Goal: Task Accomplishment & Management: Manage account settings

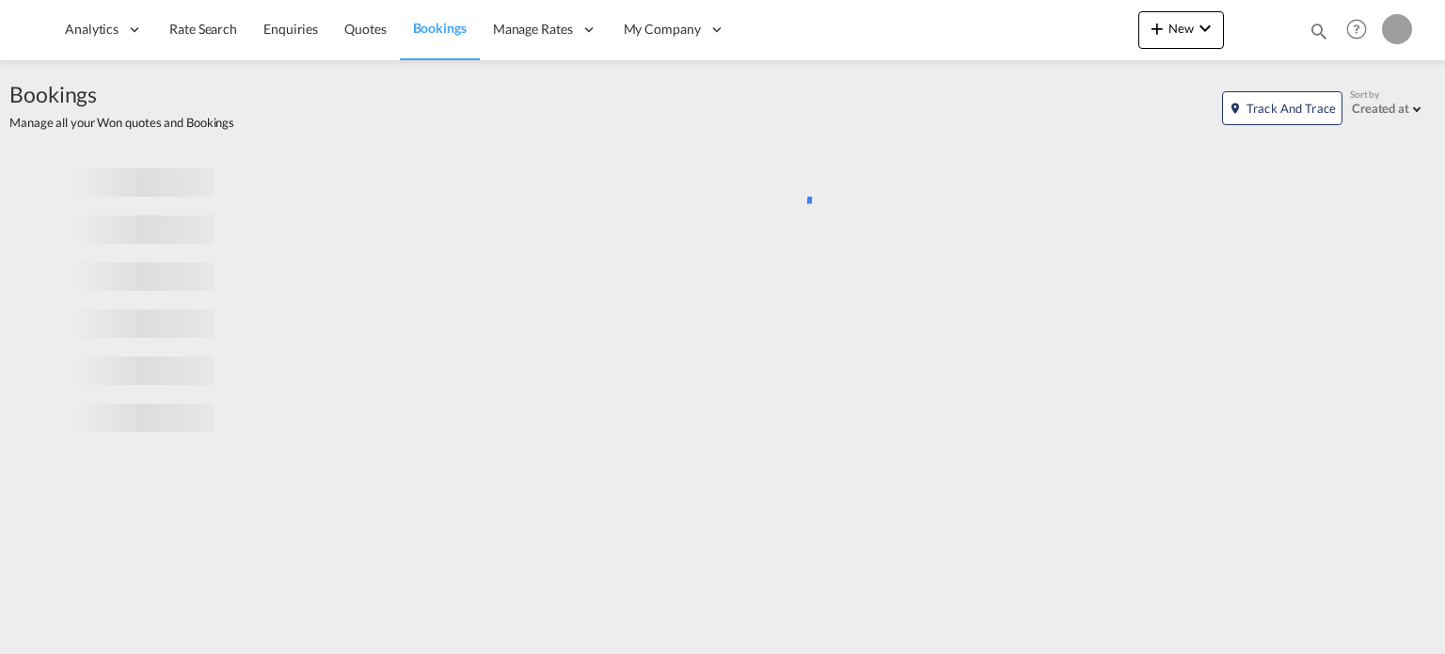
click at [1302, 29] on div "Bookings Quotes Enquiries Help Resources Product Release My Profile Logout" at bounding box center [1356, 29] width 119 height 58
click at [1310, 29] on md-icon "icon-magnify" at bounding box center [1319, 31] width 21 height 21
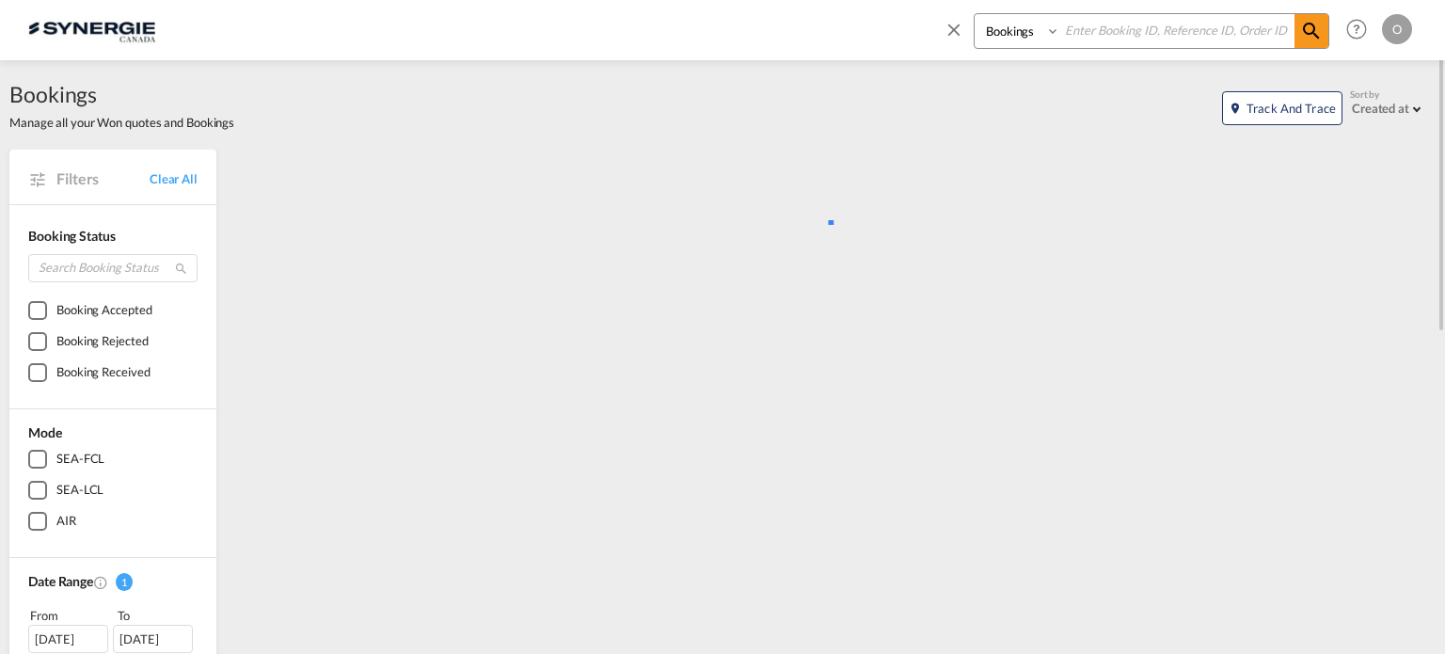
click at [1039, 33] on select "Bookings Quotes Enquiries" at bounding box center [1019, 31] width 89 height 34
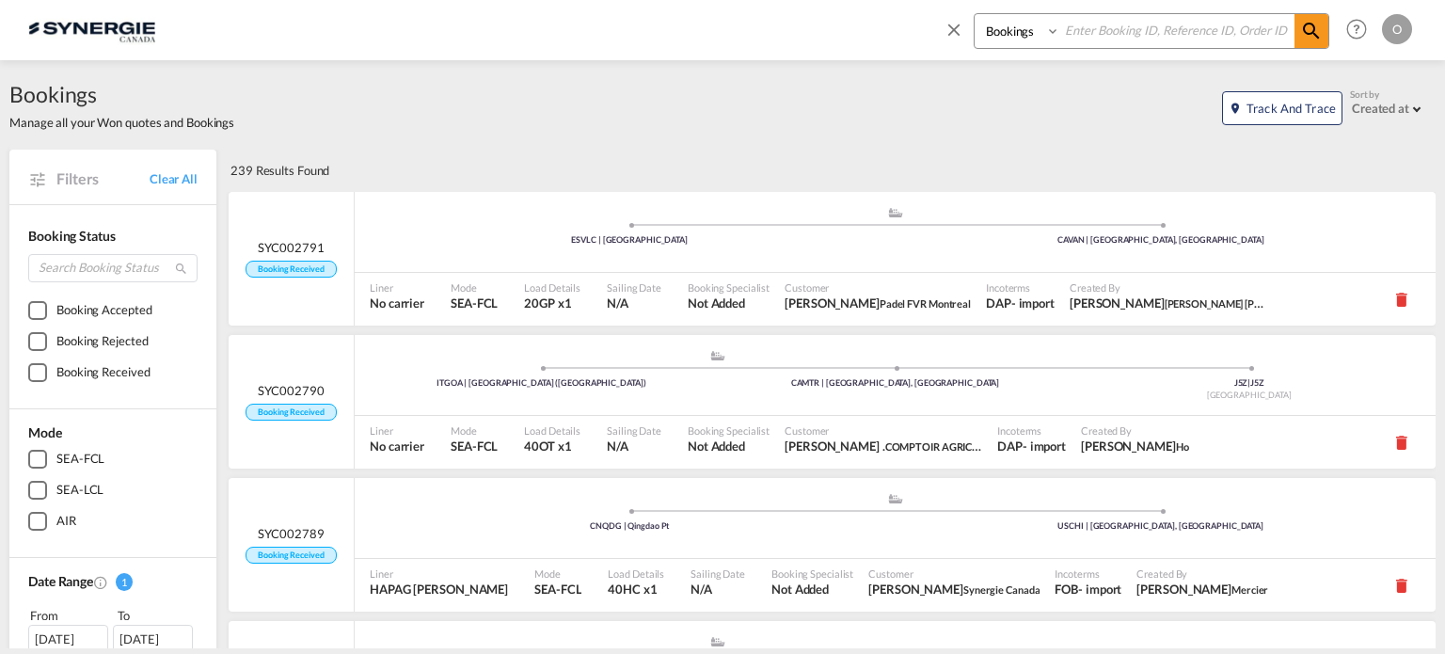
select select "Quotes"
click at [975, 14] on select "Bookings Quotes Enquiries" at bounding box center [1019, 31] width 89 height 34
click at [1094, 29] on input at bounding box center [1177, 30] width 234 height 33
paste input "SYC000014008"
type input "SYC000014008"
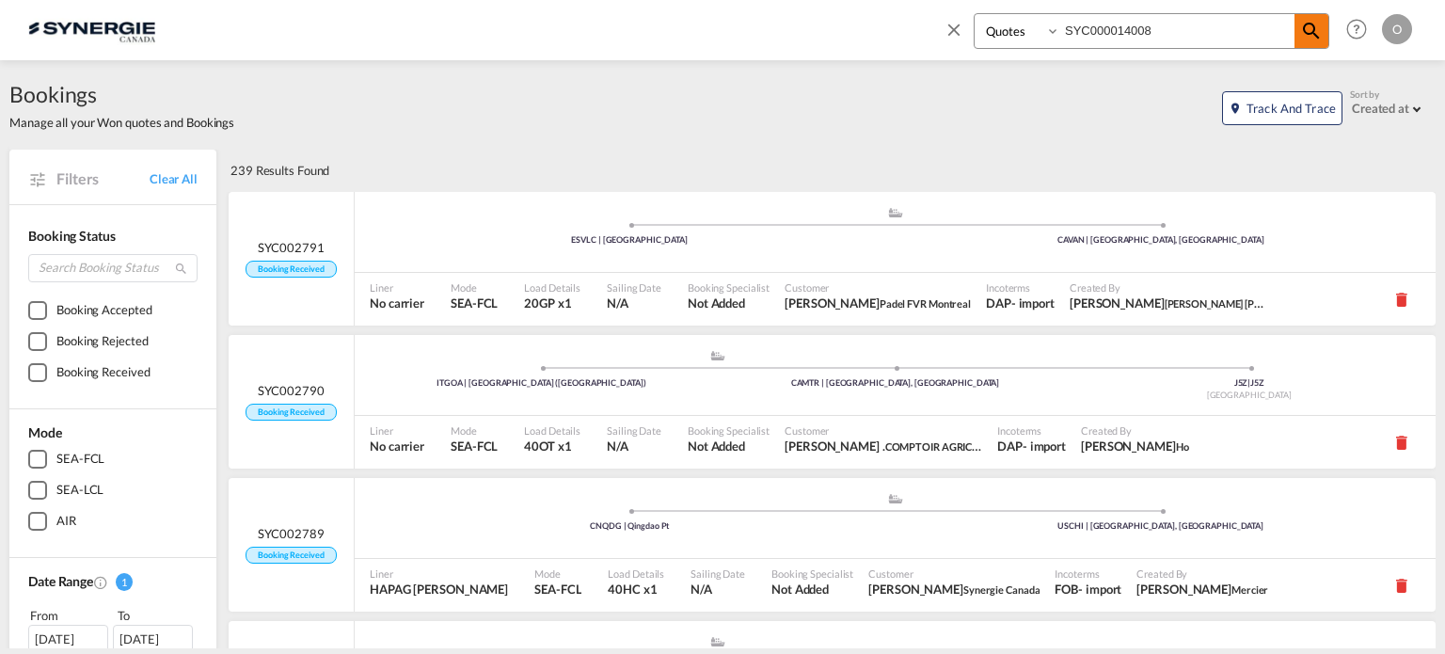
click at [1309, 24] on md-icon "icon-magnify" at bounding box center [1311, 31] width 23 height 23
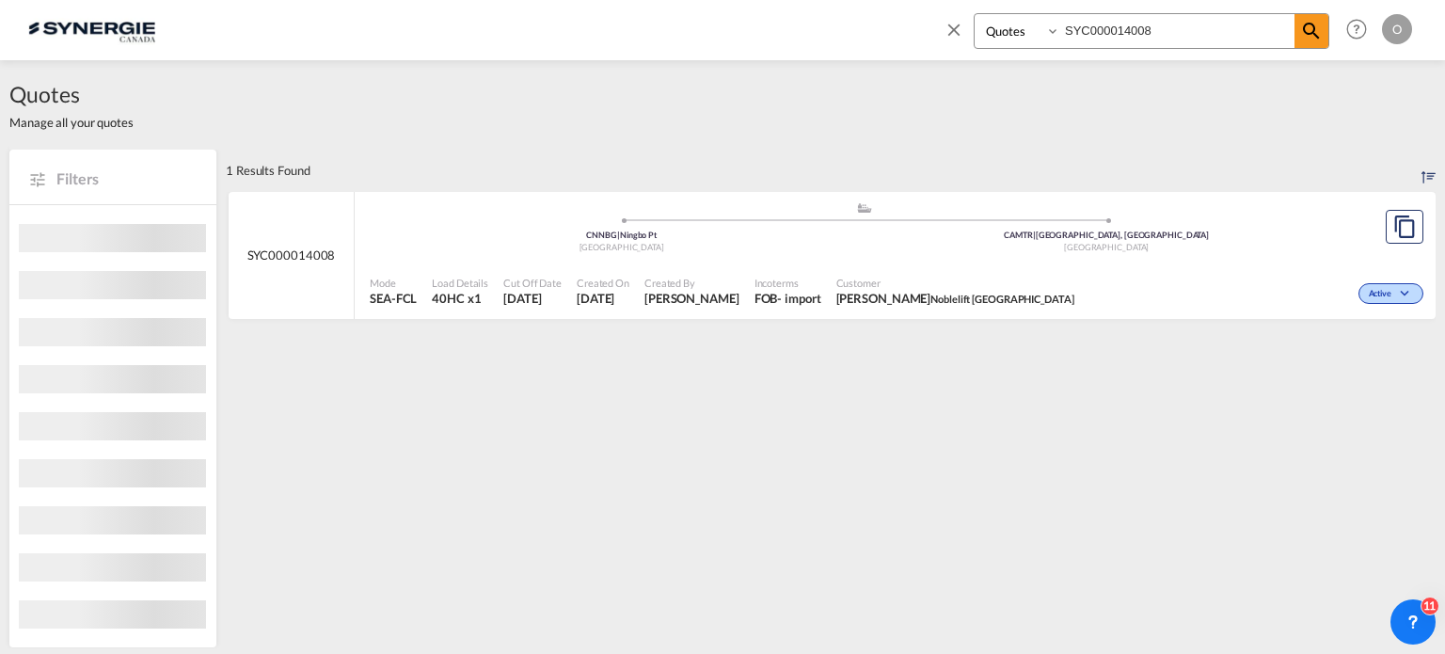
click at [671, 302] on span "[PERSON_NAME]" at bounding box center [691, 298] width 95 height 17
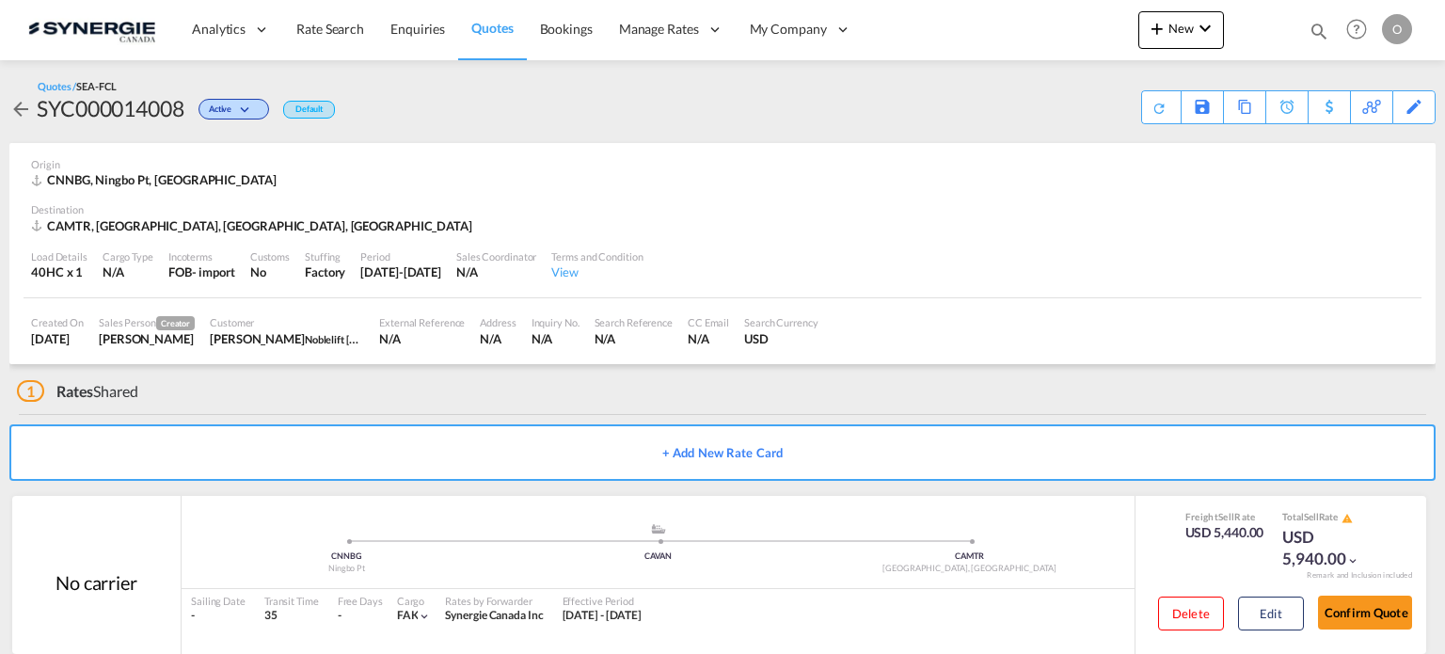
scroll to position [31, 0]
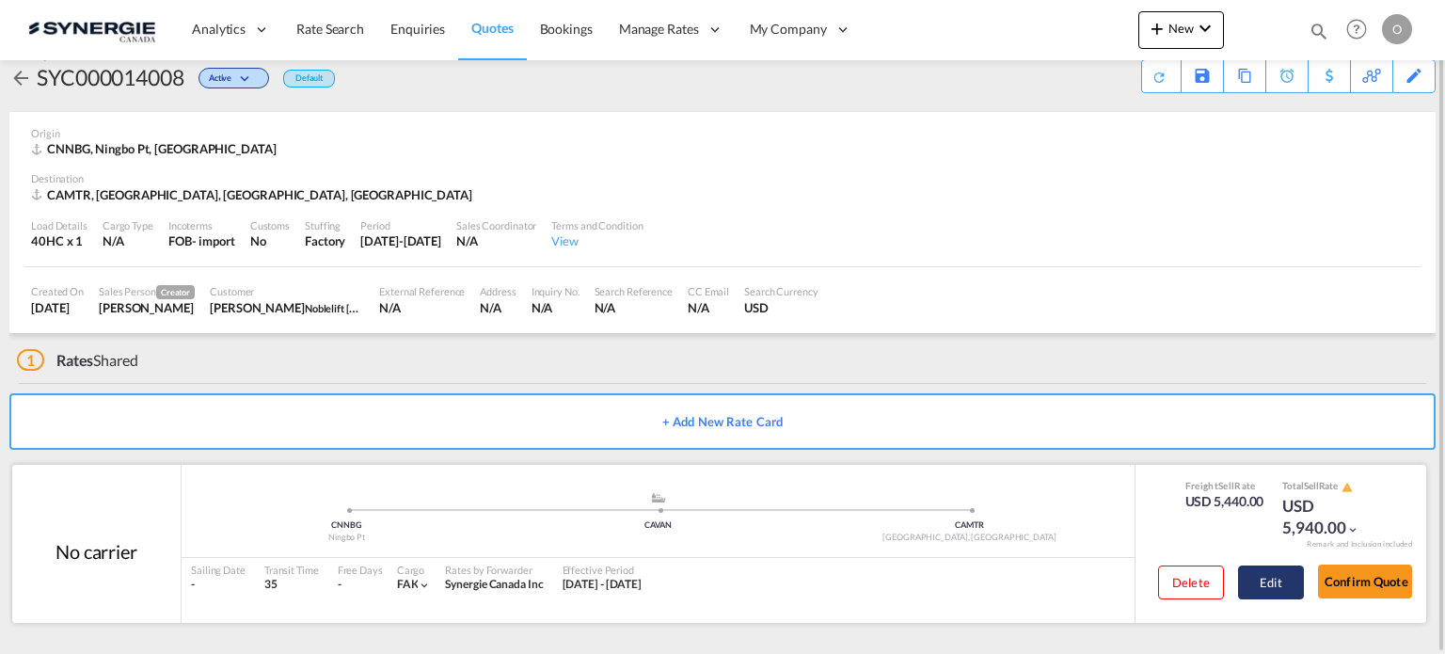
click at [1291, 582] on button "Edit" at bounding box center [1271, 582] width 66 height 34
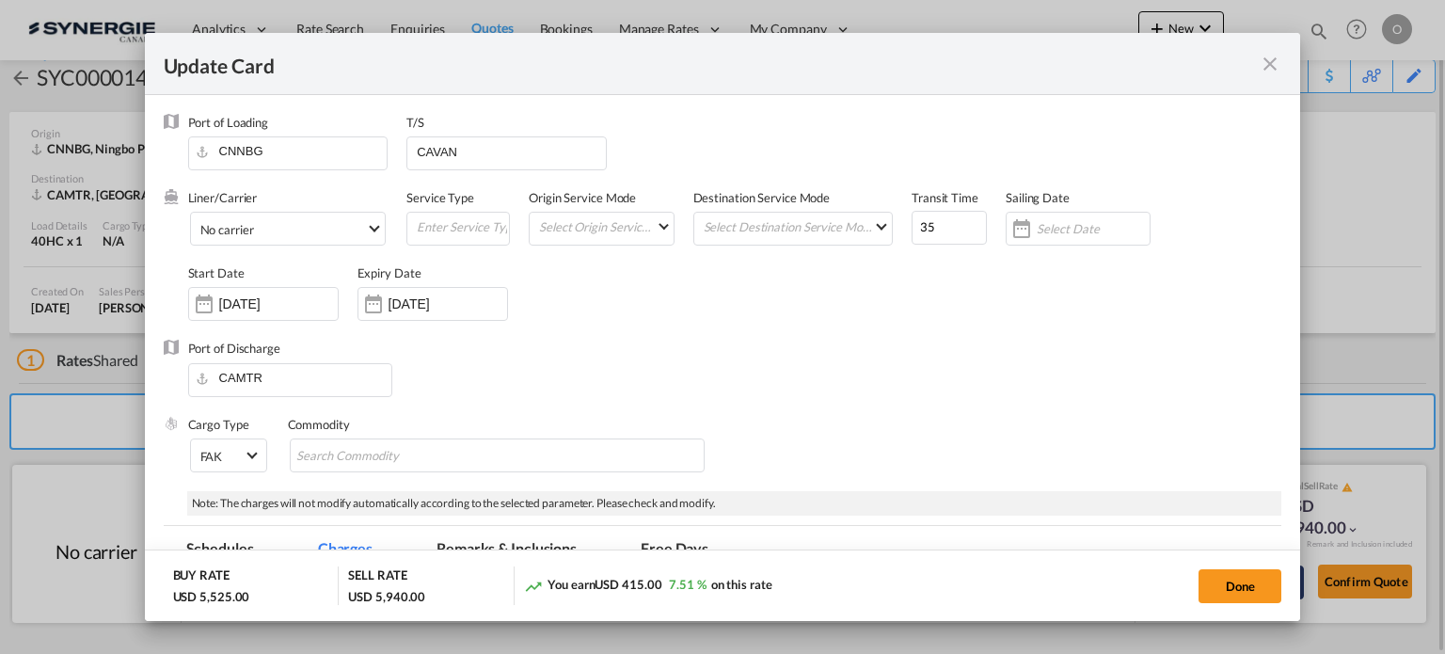
select select "per container"
select select "per B/L"
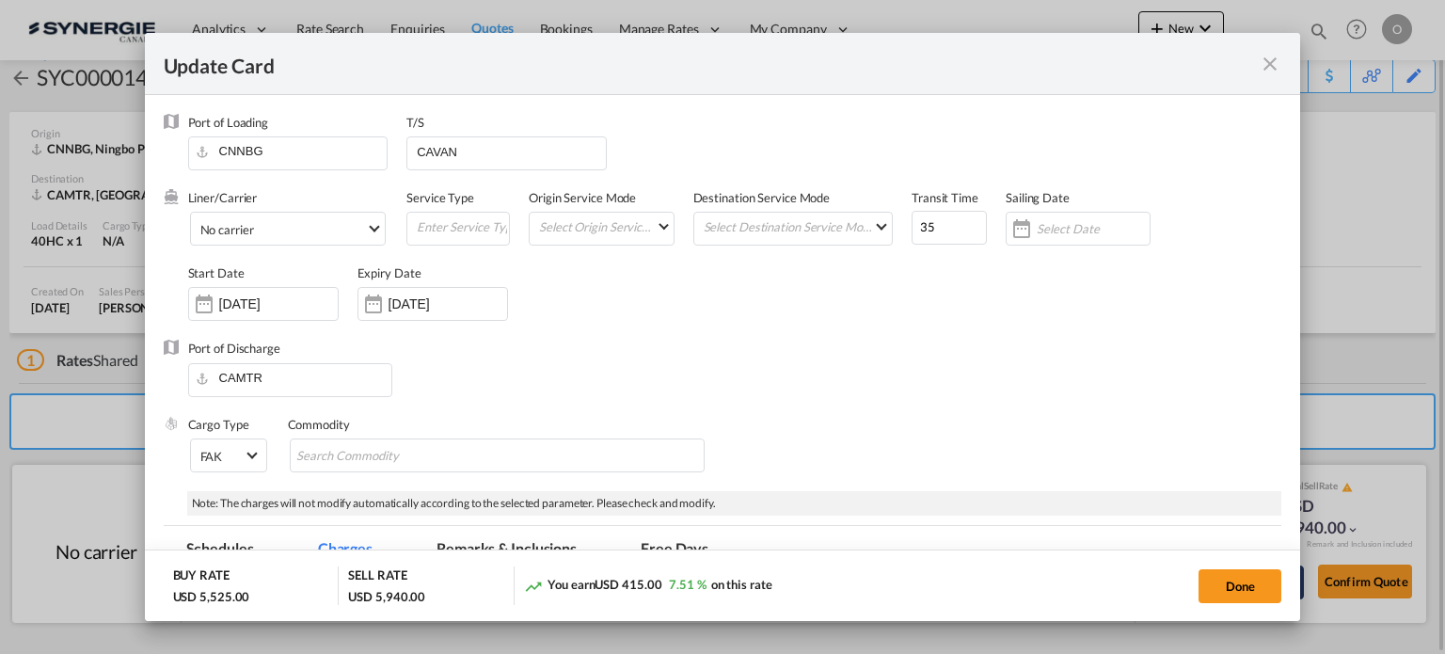
select select "per B/L"
select select "per shipment"
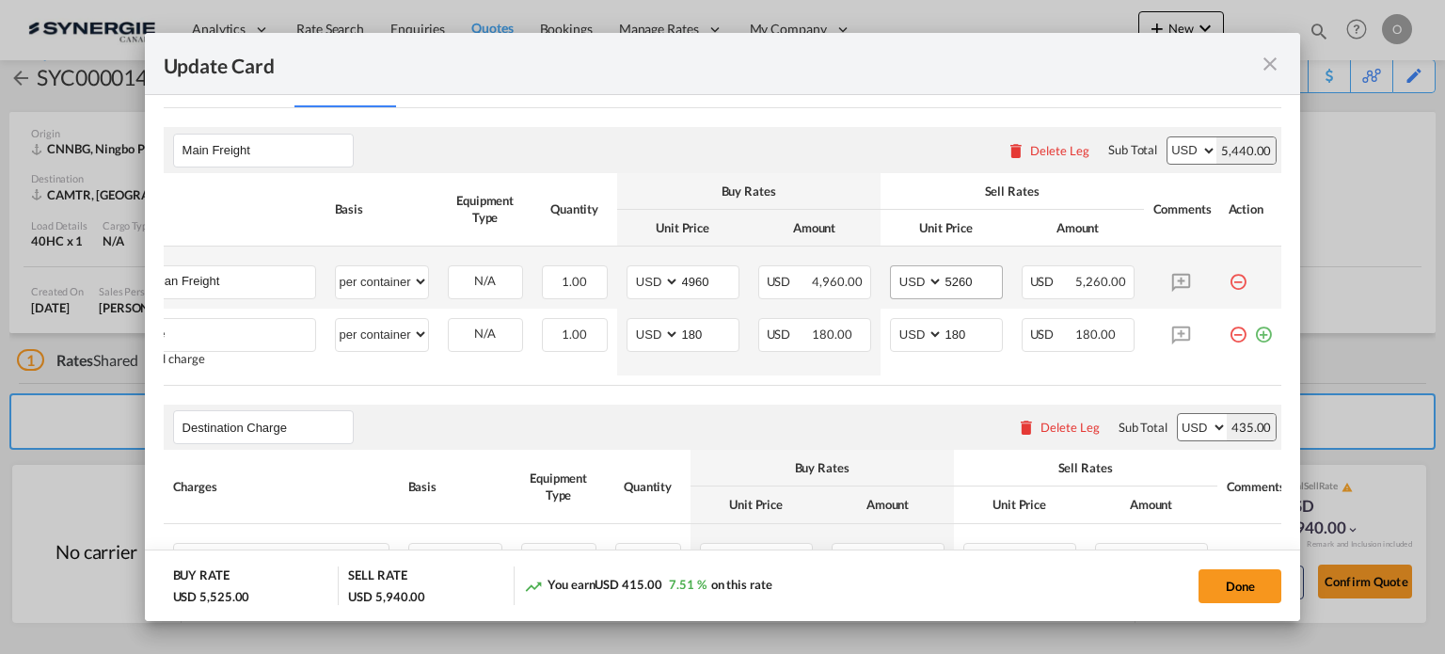
scroll to position [0, 87]
